Goal: Transaction & Acquisition: Download file/media

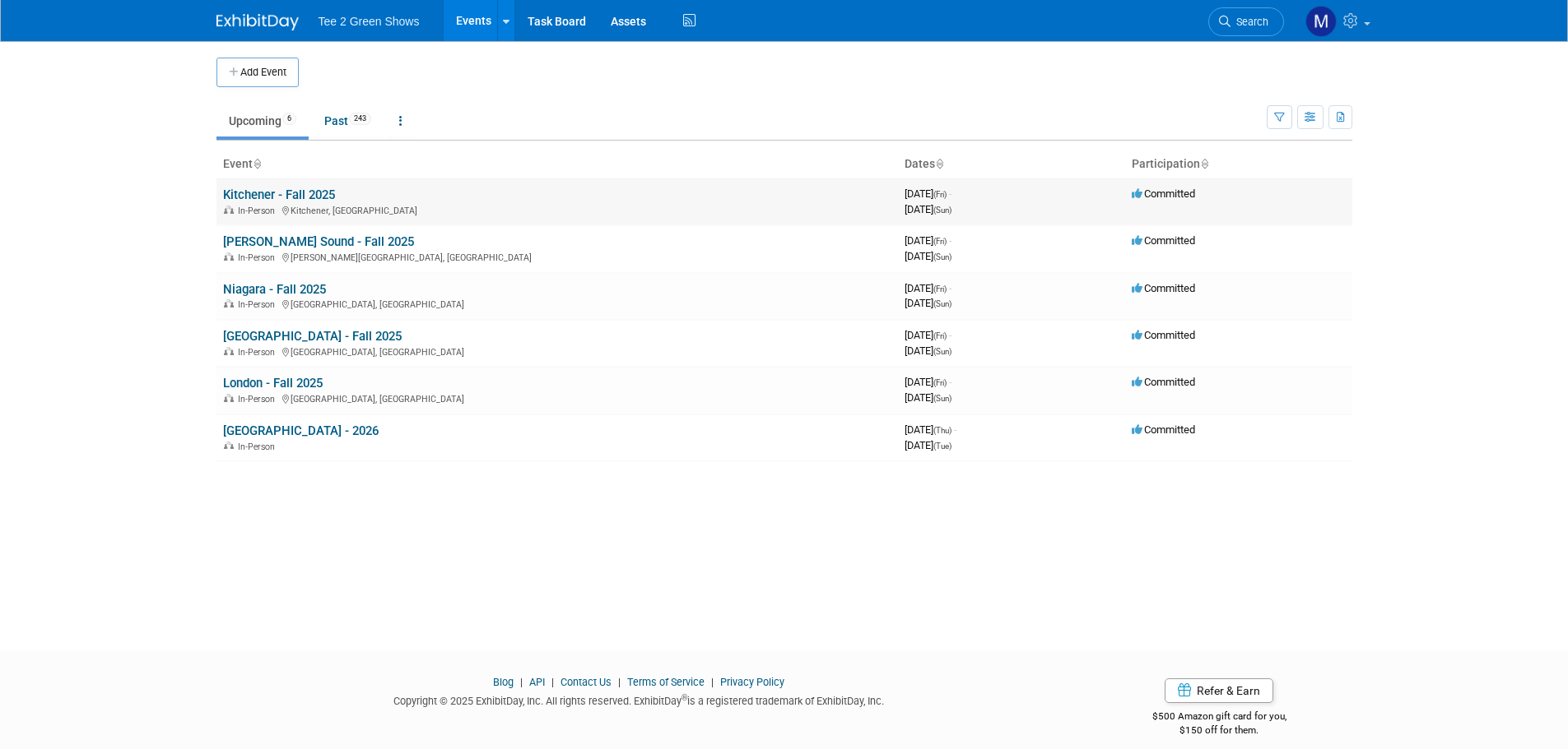
click at [285, 195] on link "Kitchener - Fall 2025" at bounding box center [279, 196] width 112 height 15
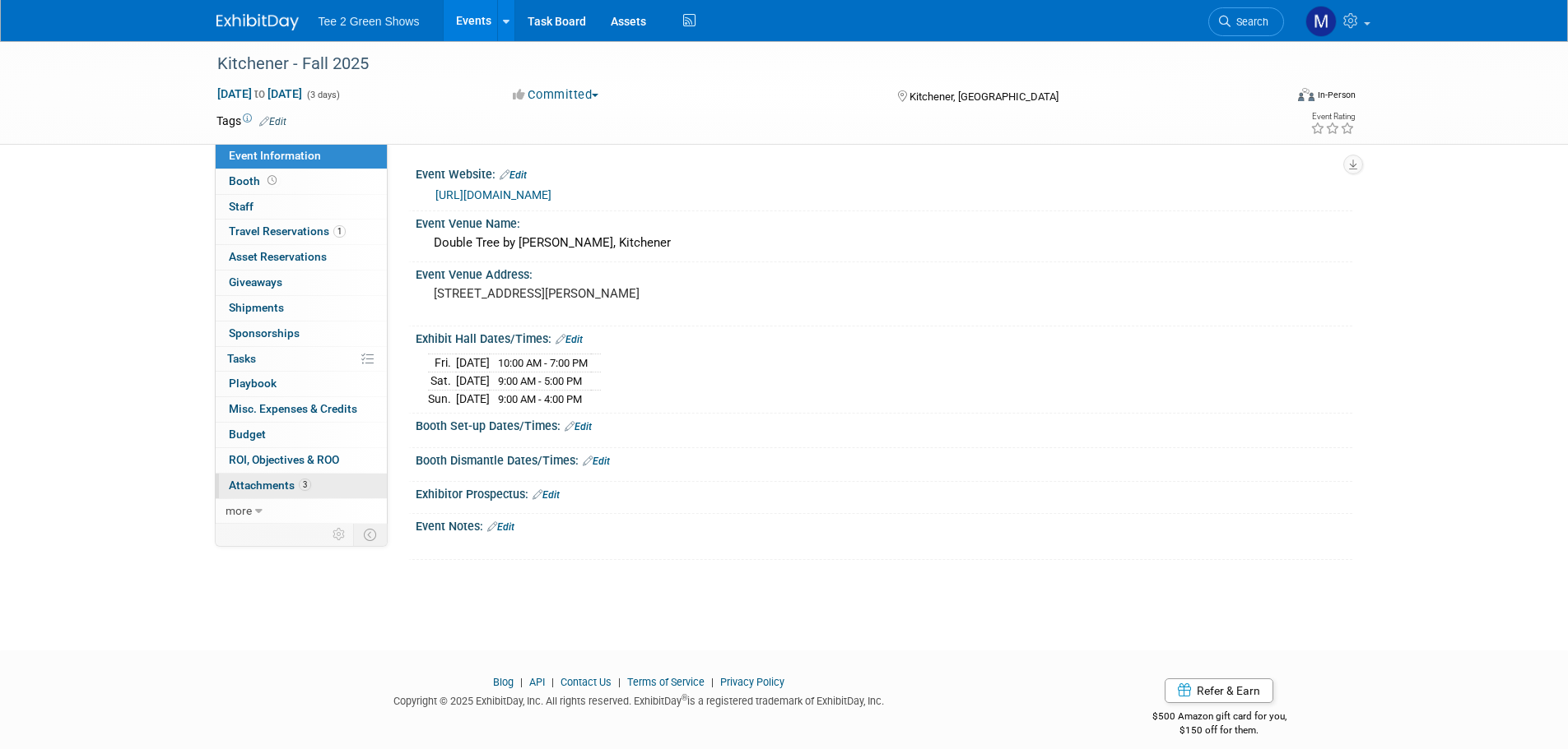
click at [264, 490] on span "Attachments 3" at bounding box center [270, 486] width 82 height 13
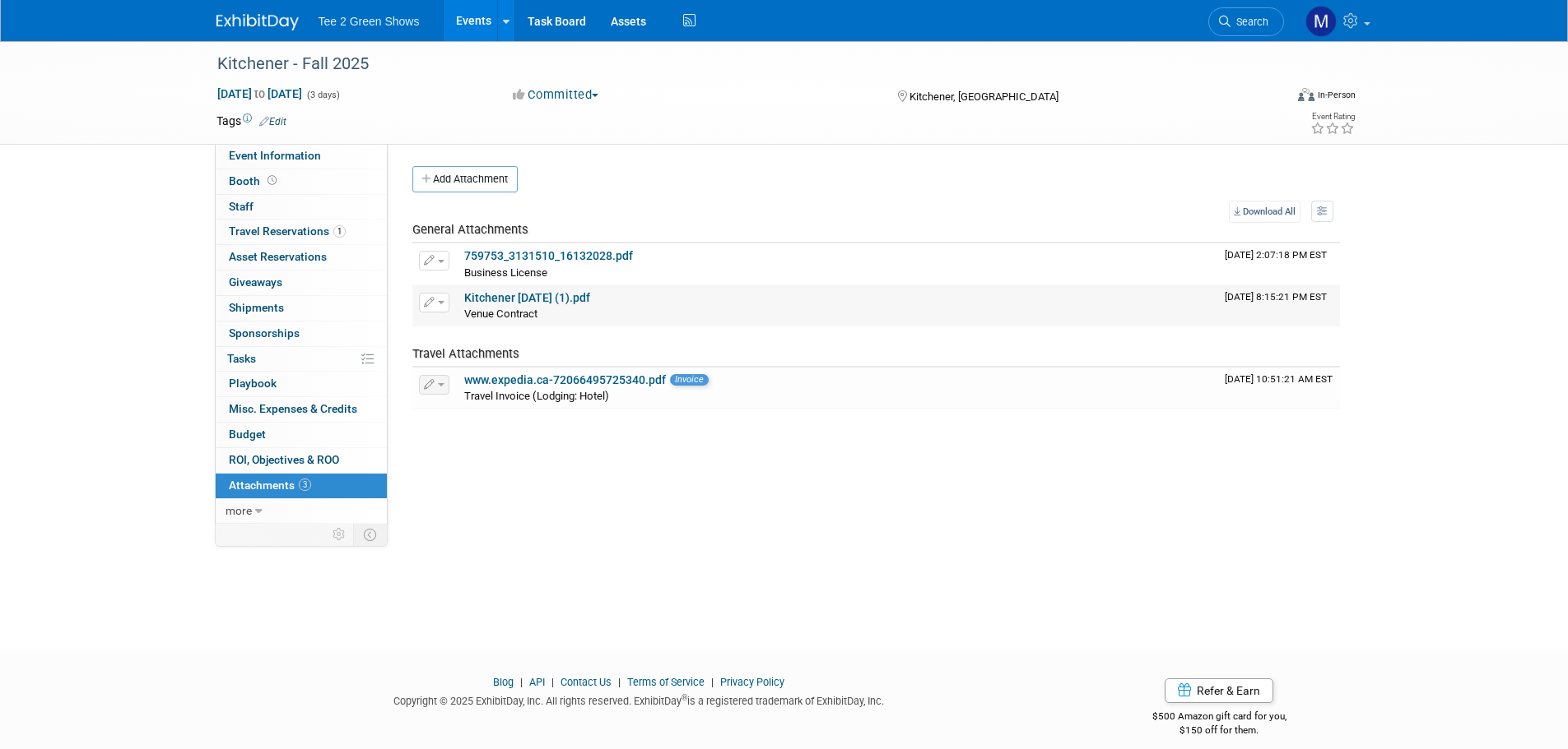
click at [544, 302] on link "Kitchener [DATE] (1).pdf" at bounding box center [527, 298] width 126 height 13
click at [258, 21] on img at bounding box center [258, 22] width 82 height 16
